Goal: Transaction & Acquisition: Purchase product/service

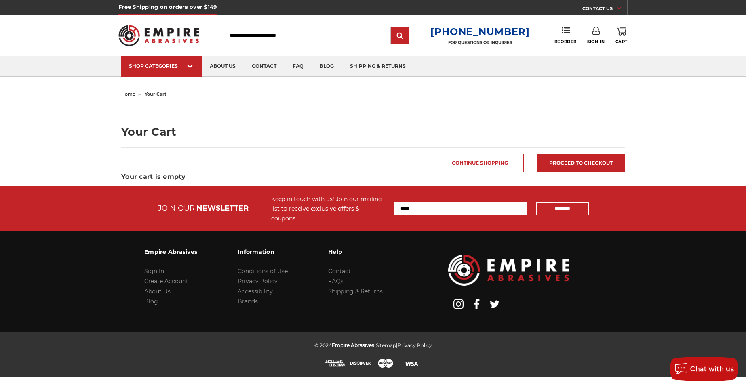
click at [492, 167] on link "Continue Shopping" at bounding box center [479, 163] width 88 height 18
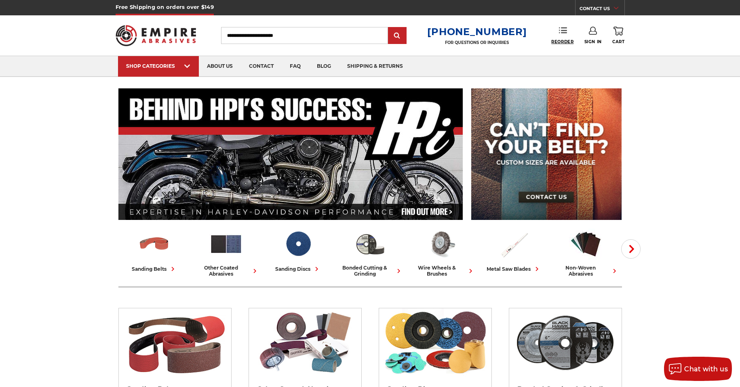
click at [561, 42] on span "Reorder" at bounding box center [562, 41] width 22 height 5
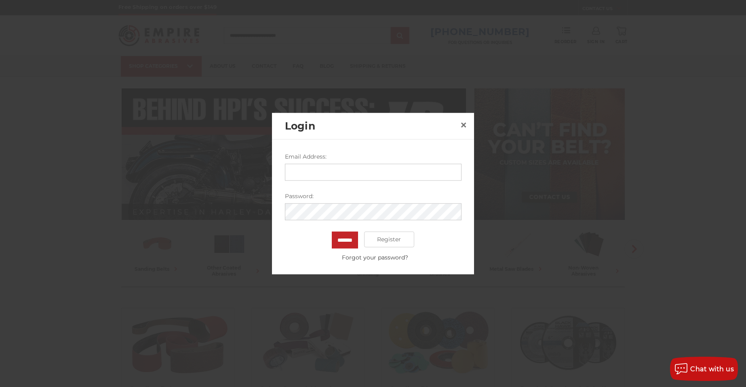
click at [421, 174] on input "Email Address:" at bounding box center [373, 172] width 177 height 17
type input "**********"
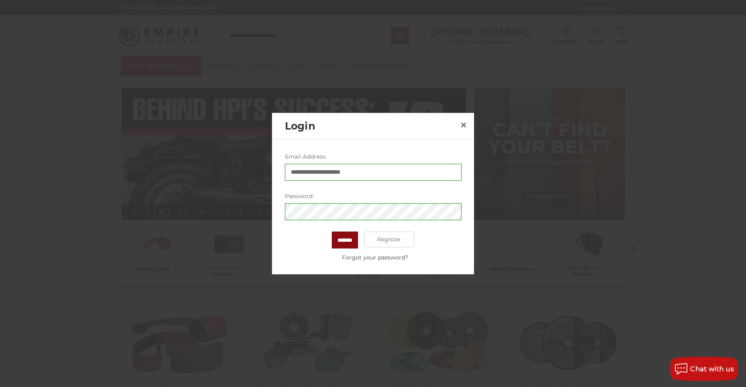
click at [345, 241] on input "*******" at bounding box center [345, 239] width 26 height 17
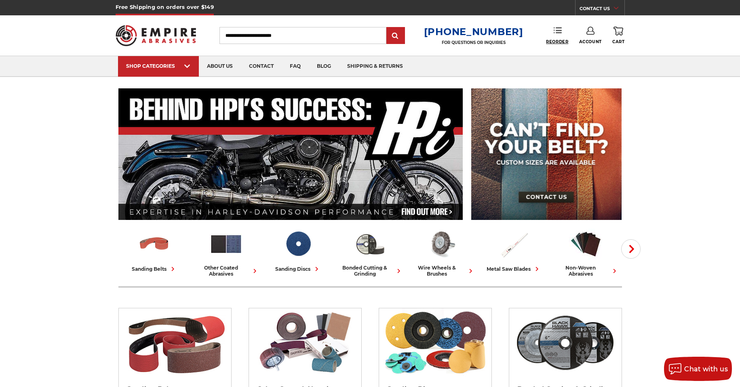
click at [561, 41] on span "Reorder" at bounding box center [557, 41] width 22 height 5
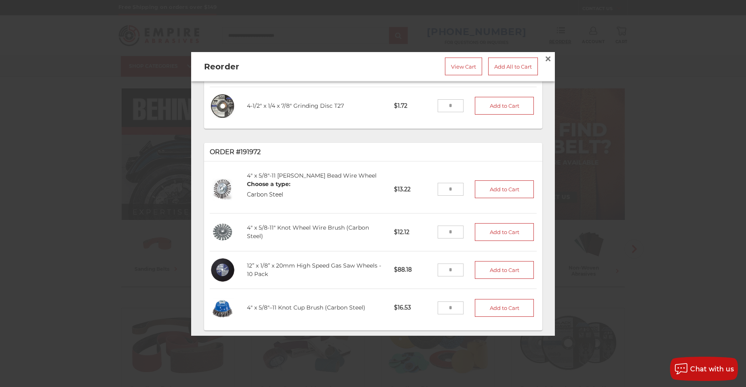
scroll to position [444, 0]
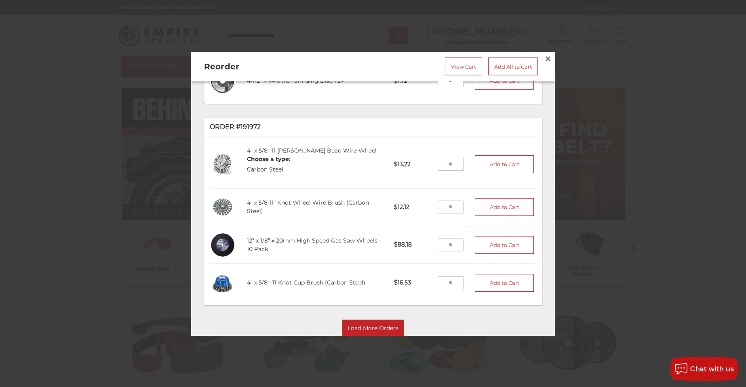
click at [451, 239] on input "tel" at bounding box center [450, 245] width 26 height 13
type input "**"
click at [496, 236] on button "Add to Cart" at bounding box center [504, 245] width 59 height 18
click at [453, 63] on link "View Cart" at bounding box center [463, 66] width 37 height 18
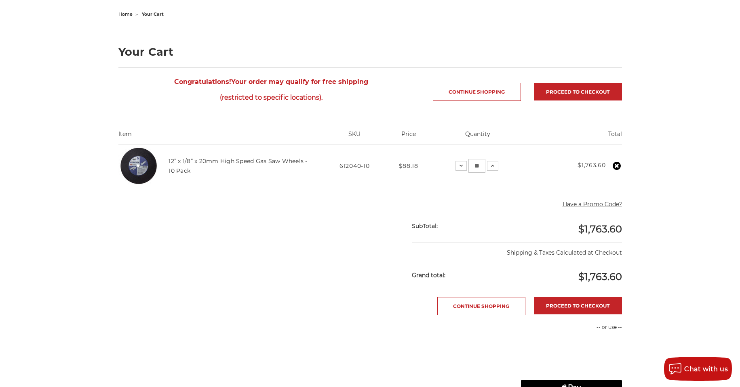
scroll to position [81, 0]
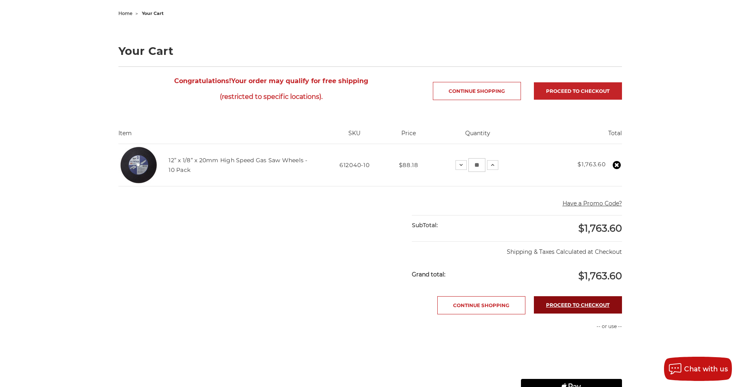
click at [581, 305] on link "Proceed to checkout" at bounding box center [578, 304] width 88 height 17
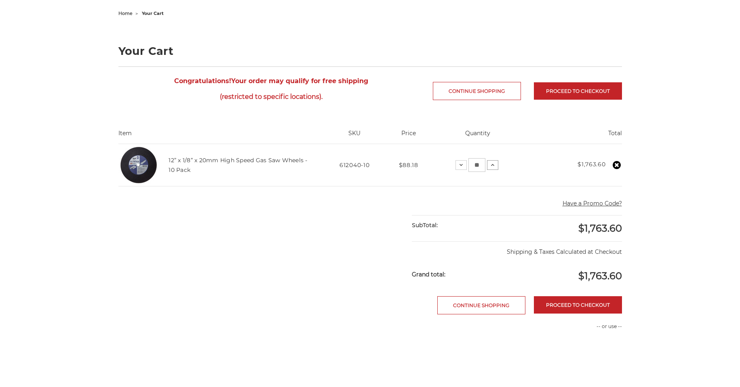
scroll to position [81, 0]
click at [491, 165] on icon at bounding box center [492, 165] width 6 height 6
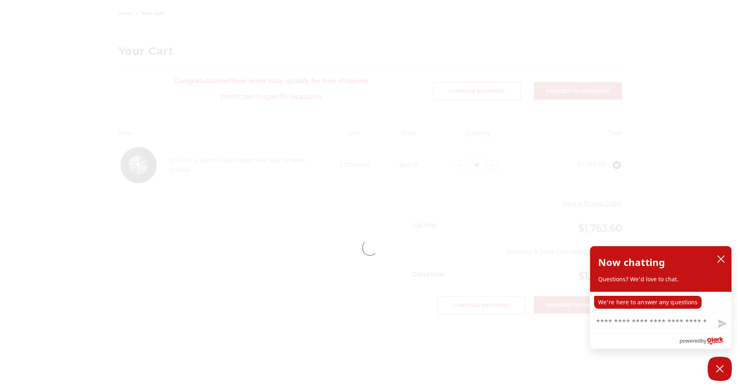
scroll to position [0, 0]
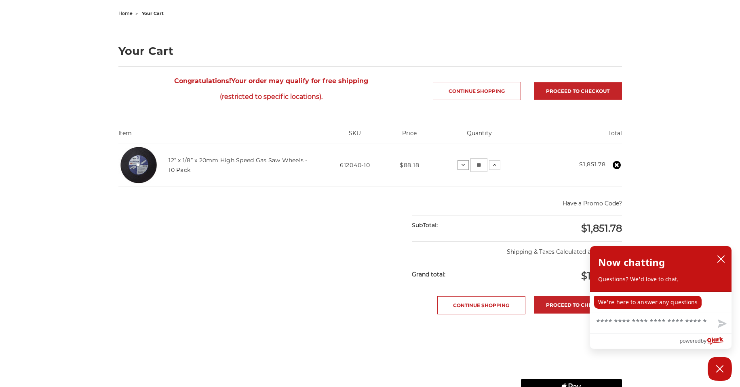
click at [465, 166] on icon at bounding box center [463, 165] width 6 height 6
click at [465, 167] on button "Decrease Quantity:" at bounding box center [460, 165] width 11 height 10
drag, startPoint x: 483, startPoint y: 165, endPoint x: 467, endPoint y: 165, distance: 16.6
click at [467, 165] on div "Decrease Quantity: ** Increase Quantity:" at bounding box center [477, 165] width 43 height 14
type input "*"
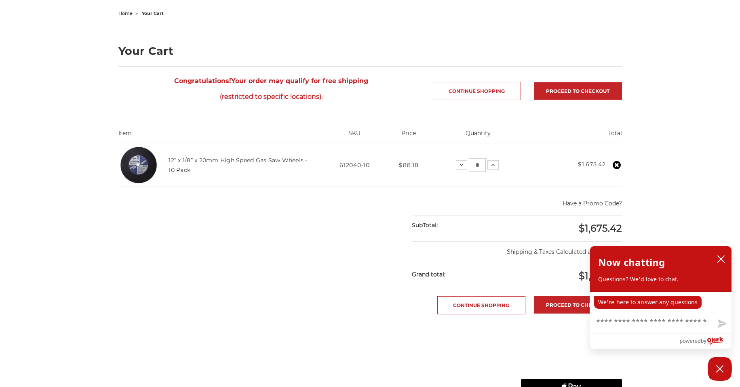
click at [517, 219] on div "$1,675.42" at bounding box center [569, 229] width 105 height 26
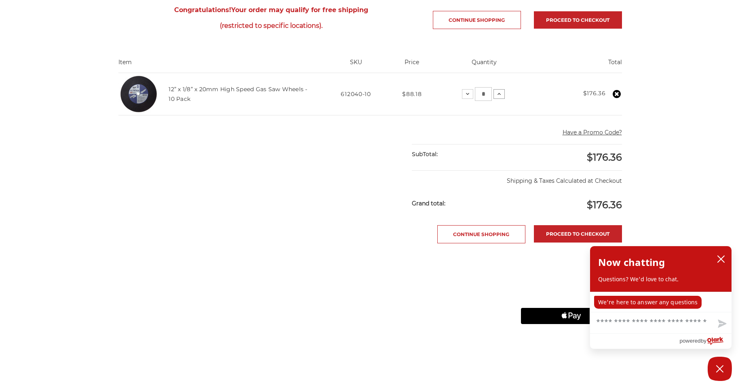
scroll to position [162, 0]
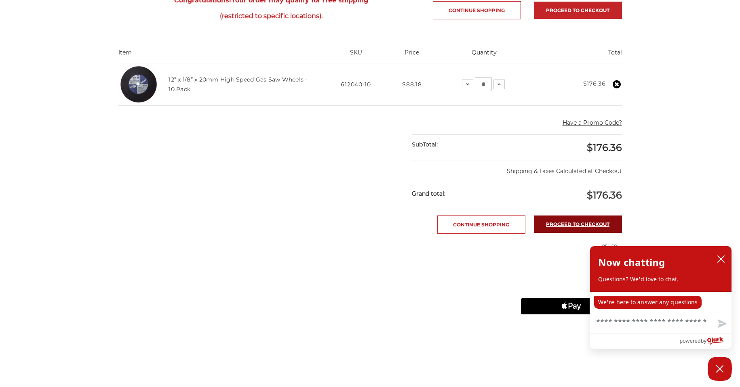
click at [564, 225] on link "Proceed to checkout" at bounding box center [578, 224] width 88 height 17
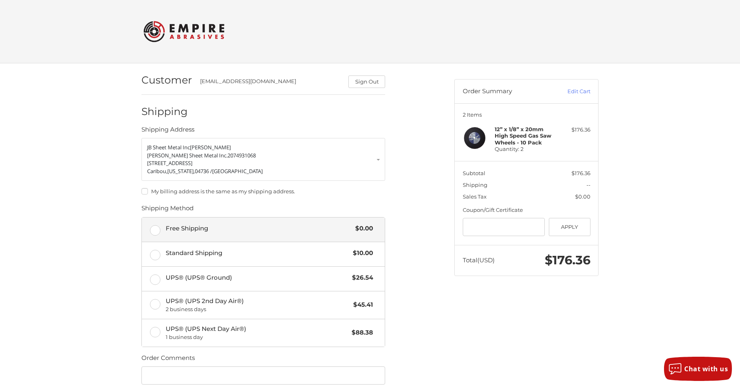
click at [152, 228] on label "Free Shipping $0.00" at bounding box center [263, 230] width 243 height 24
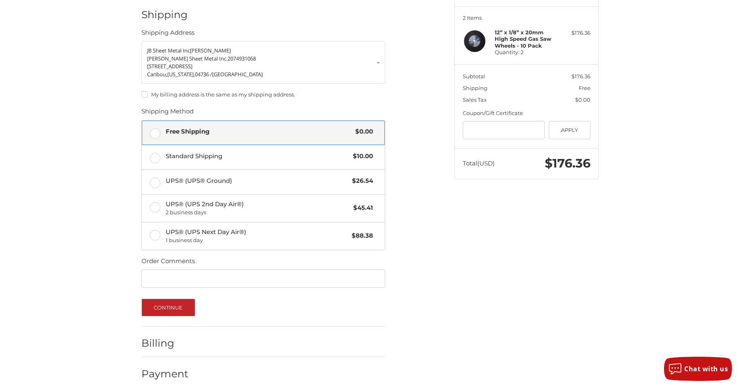
scroll to position [105, 0]
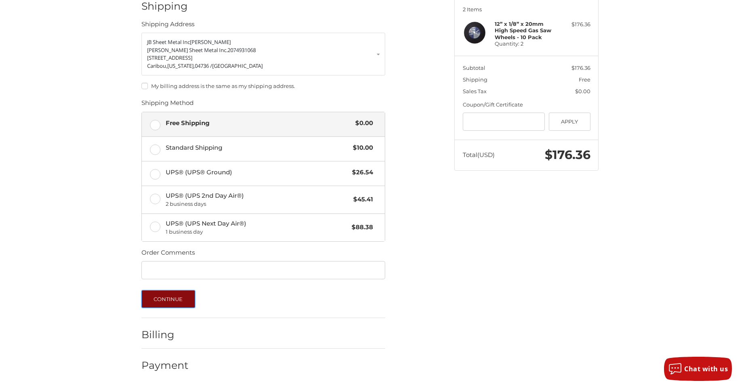
click at [171, 303] on button "Continue" at bounding box center [168, 299] width 54 height 18
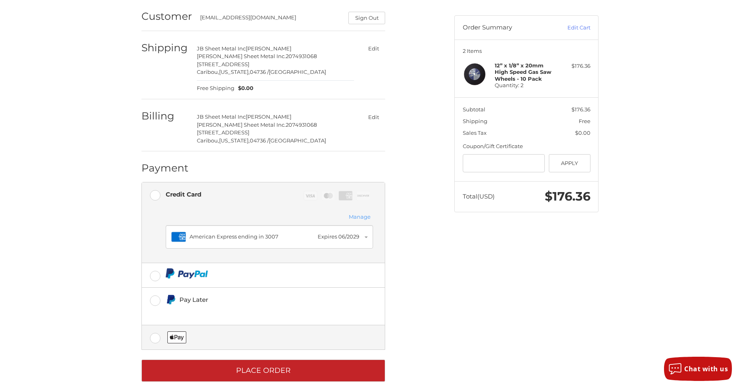
scroll to position [76, 0]
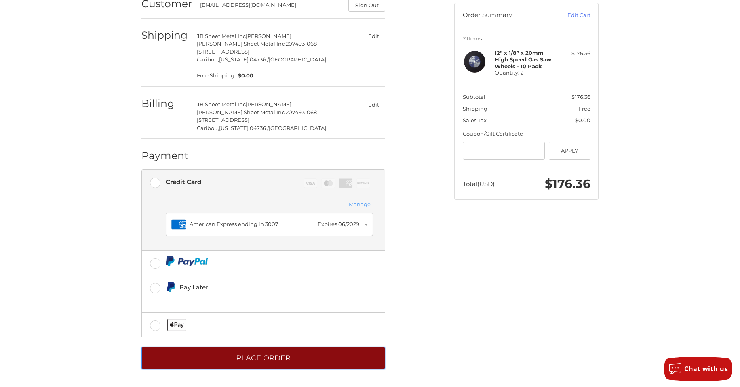
click at [263, 362] on button "Place Order" at bounding box center [263, 358] width 244 height 22
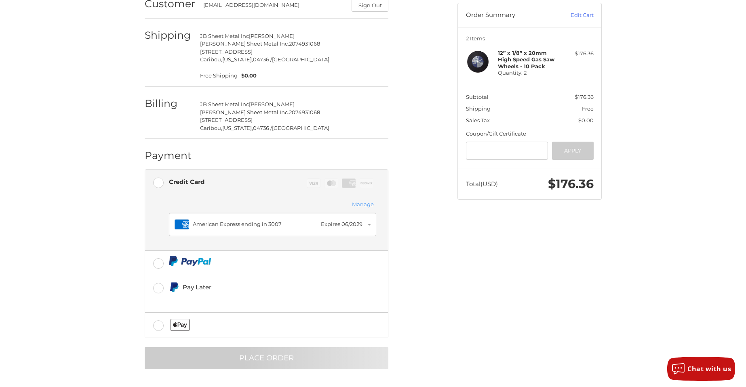
scroll to position [0, 0]
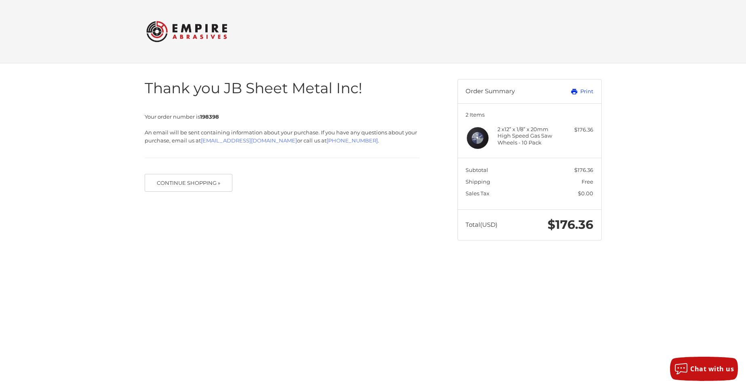
click at [584, 93] on link "Print" at bounding box center [573, 92] width 40 height 8
